Goal: Information Seeking & Learning: Learn about a topic

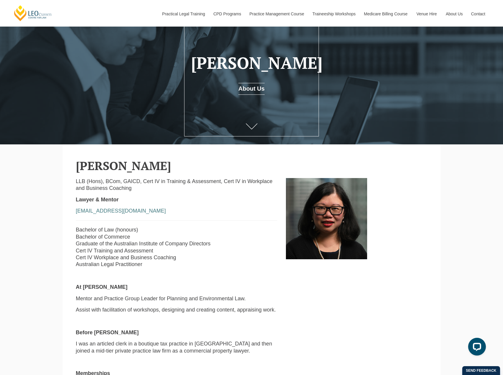
scroll to position [30, 0]
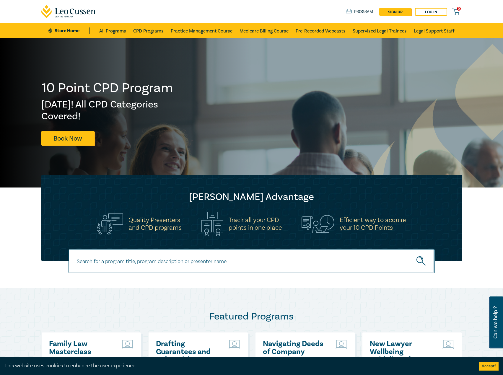
click at [147, 264] on input at bounding box center [251, 261] width 366 height 24
type input "i25058"
click at [408, 252] on button "submit" at bounding box center [421, 261] width 26 height 18
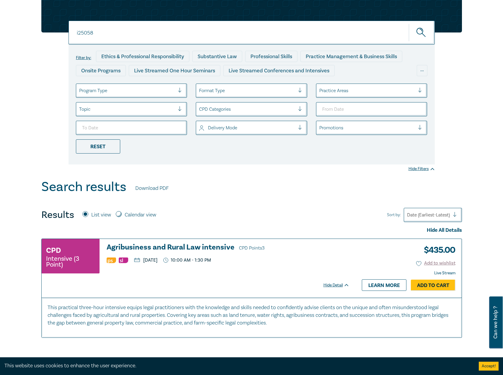
scroll to position [89, 0]
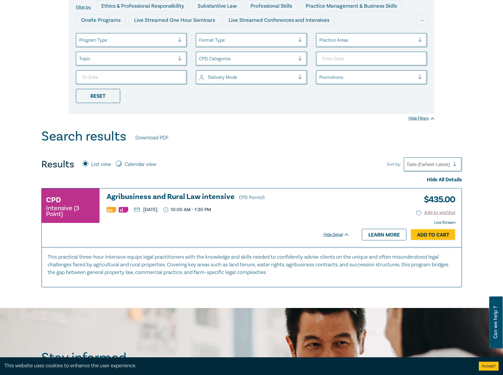
click at [187, 195] on h3 "Agribusiness and Rural Law intensive CPD Points 3" at bounding box center [228, 197] width 243 height 9
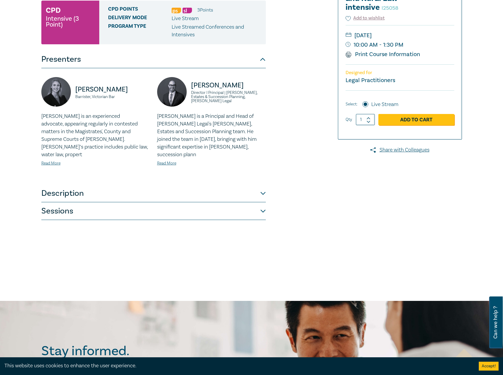
click at [156, 186] on button "Description" at bounding box center [153, 193] width 224 height 18
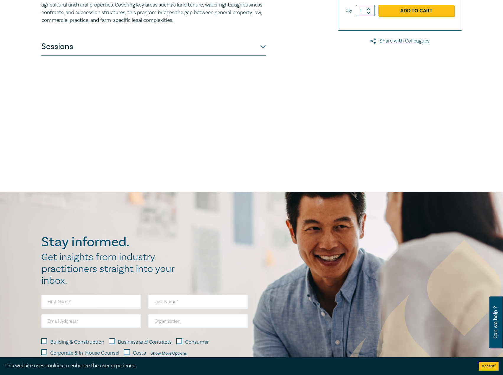
scroll to position [59, 0]
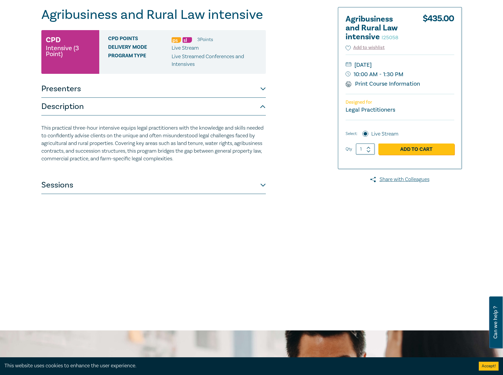
click at [137, 190] on button "Sessions" at bounding box center [153, 185] width 224 height 18
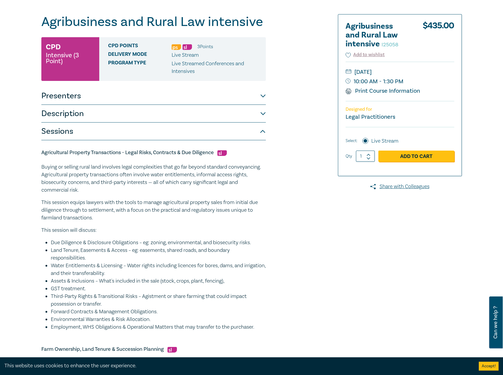
scroll to position [0, 0]
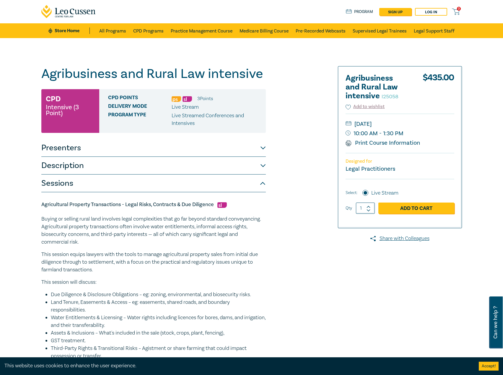
click at [151, 166] on button "Description" at bounding box center [153, 166] width 224 height 18
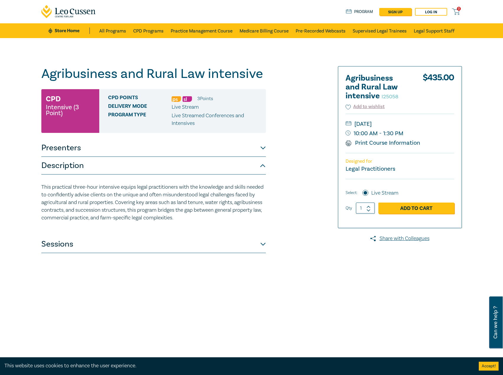
click at [151, 166] on button "Description" at bounding box center [153, 166] width 224 height 18
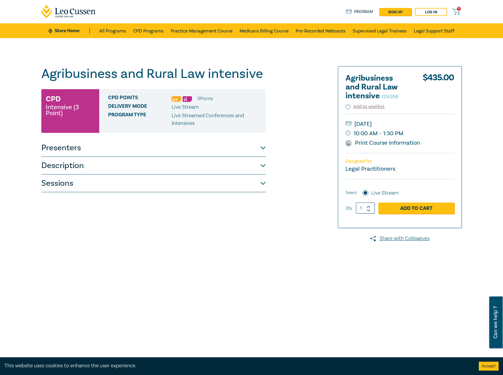
click at [189, 195] on div "Agribusiness and Rural Law intensive I25058 CPD Intensive (3 Point) CPD Points …" at bounding box center [153, 213] width 224 height 295
click at [192, 188] on button "Sessions" at bounding box center [153, 183] width 224 height 18
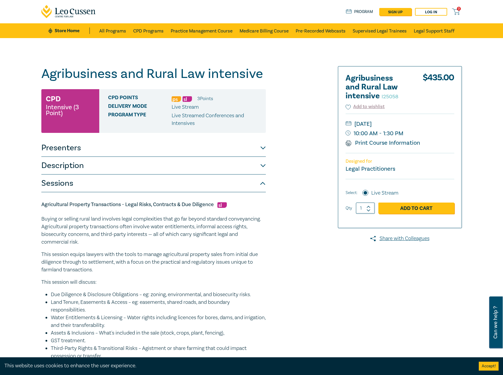
click at [105, 146] on button "Presenters" at bounding box center [153, 148] width 224 height 18
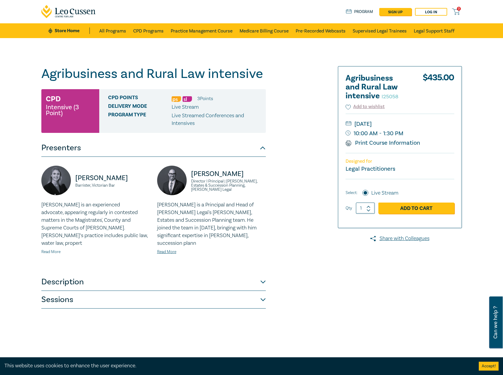
click at [51, 249] on link "Read More" at bounding box center [50, 251] width 19 height 5
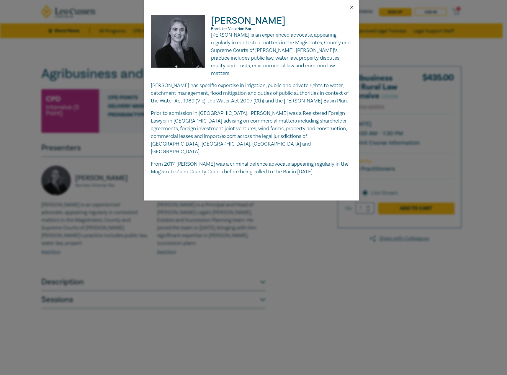
click at [352, 7] on button "Close" at bounding box center [351, 7] width 5 height 5
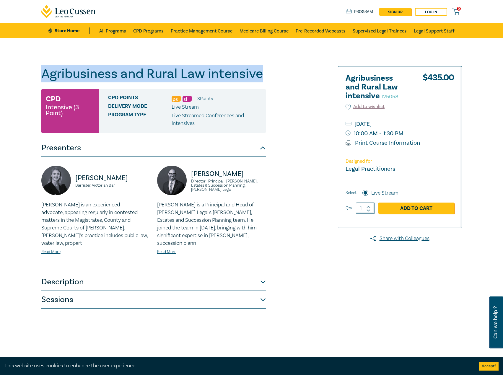
drag, startPoint x: 274, startPoint y: 74, endPoint x: 45, endPoint y: 77, distance: 228.8
click at [45, 77] on div "Agribusiness and Rural Law intensive I25058 CPD Intensive (3 Point) CPD Points …" at bounding box center [180, 213] width 285 height 295
drag, startPoint x: 64, startPoint y: 78, endPoint x: 70, endPoint y: 81, distance: 6.5
click at [70, 81] on h1 "Agribusiness and Rural Law intensive I25058" at bounding box center [153, 73] width 224 height 15
drag, startPoint x: 261, startPoint y: 72, endPoint x: 69, endPoint y: 72, distance: 192.1
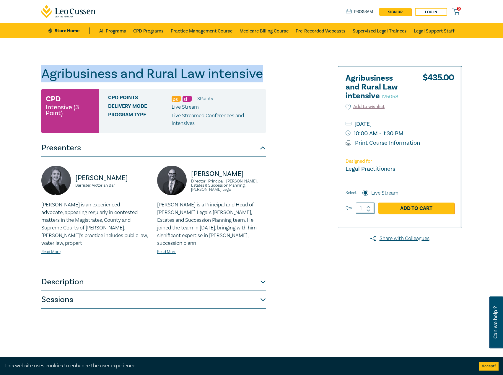
click at [40, 74] on div "Agribusiness and Rural Law intensive I25058 CPD Intensive (3 Point) CPD Points …" at bounding box center [180, 213] width 285 height 295
copy h1 "Agribusiness and Rural Law intensive"
click at [164, 293] on button "Sessions" at bounding box center [153, 300] width 224 height 18
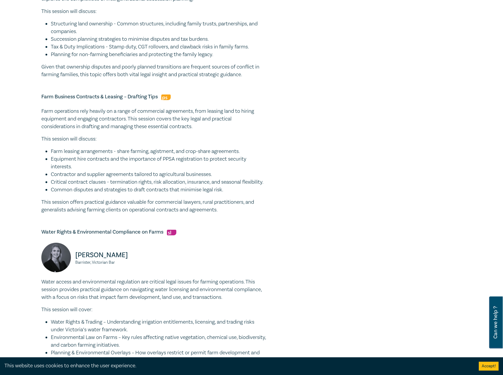
scroll to position [531, 0]
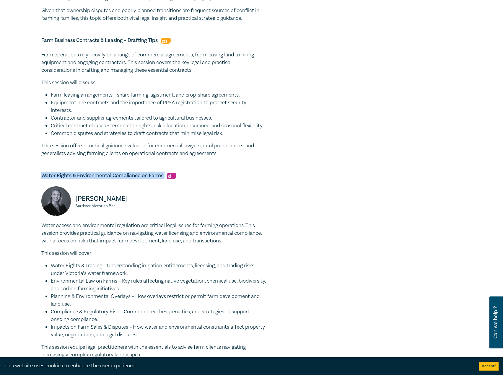
drag, startPoint x: 166, startPoint y: 182, endPoint x: 31, endPoint y: 182, distance: 134.6
copy h5 "Water Rights & Environmental Compliance on Farms"
drag, startPoint x: 114, startPoint y: 217, endPoint x: 72, endPoint y: 209, distance: 43.0
click at [72, 209] on div "Olivia Callahan Barrister, Victorian Bar" at bounding box center [95, 203] width 109 height 35
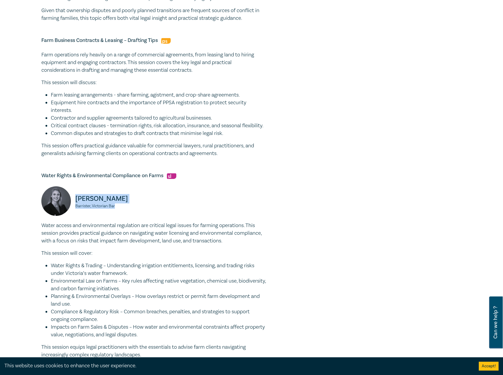
copy div "Olivia Callahan Barrister, Victorian Bar"
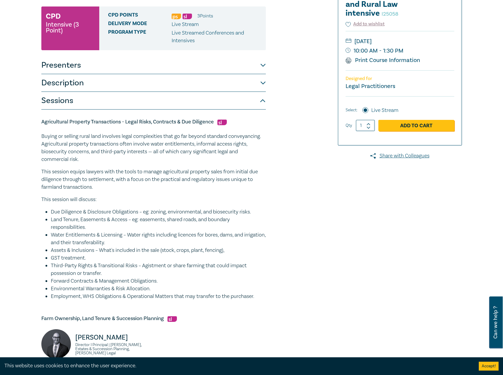
scroll to position [30, 0]
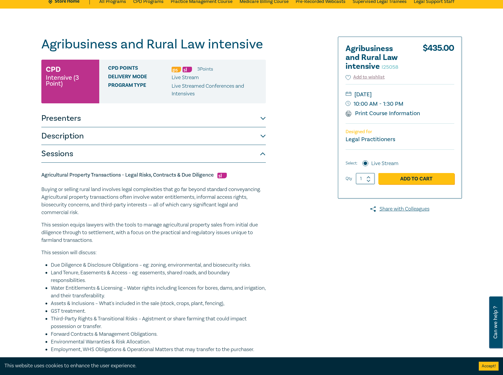
click at [176, 119] on button "Presenters" at bounding box center [153, 119] width 224 height 18
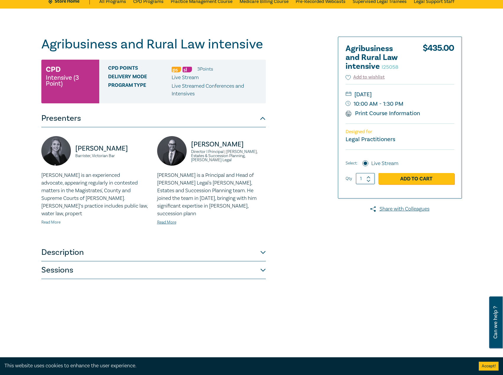
click at [51, 220] on link "Read More" at bounding box center [50, 222] width 19 height 5
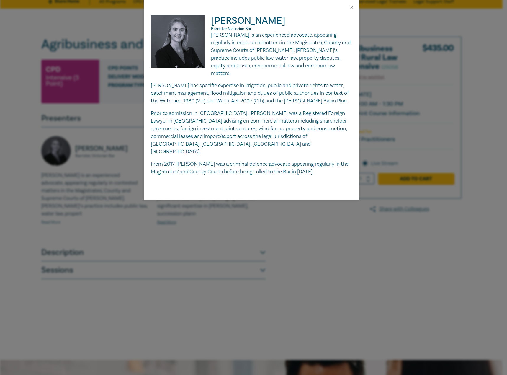
click at [51, 214] on div "Olivia Callahan Barrister, Victorian Bar Olivia is an experienced advocate, app…" at bounding box center [253, 187] width 507 height 375
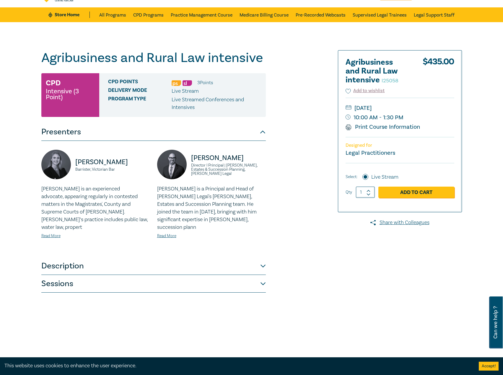
scroll to position [89, 0]
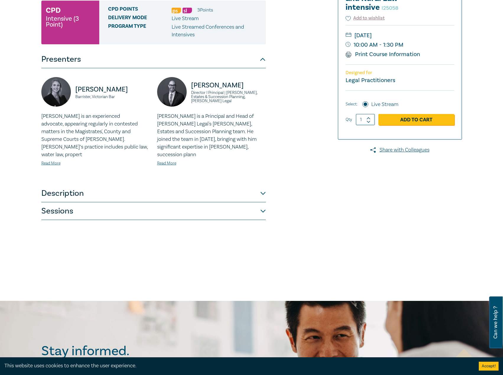
click at [151, 209] on button "Sessions" at bounding box center [153, 211] width 224 height 18
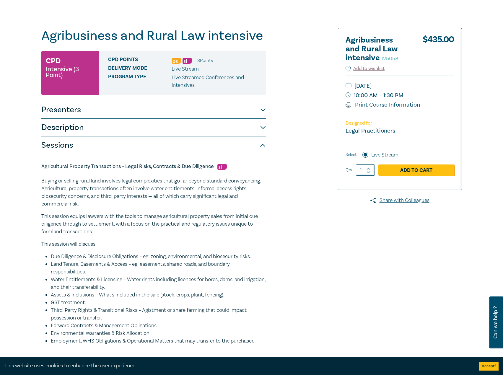
scroll to position [0, 0]
